Goal: Task Accomplishment & Management: Manage account settings

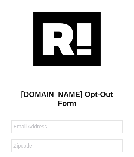
click at [67, 39] on img at bounding box center [66, 39] width 67 height 54
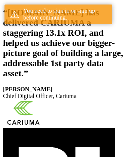
scroll to position [124, 0]
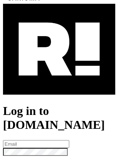
click at [59, 82] on img at bounding box center [59, 49] width 112 height 91
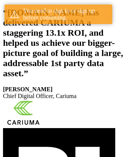
scroll to position [124, 0]
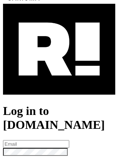
click at [59, 82] on img at bounding box center [59, 49] width 112 height 91
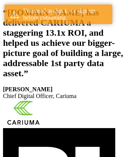
scroll to position [124, 0]
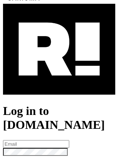
click at [59, 82] on img at bounding box center [59, 49] width 112 height 91
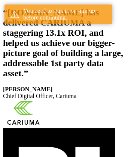
scroll to position [124, 0]
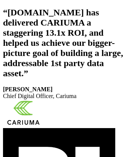
scroll to position [126, 0]
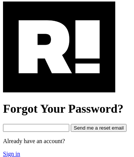
click at [59, 79] on img at bounding box center [59, 46] width 112 height 91
